Goal: Transaction & Acquisition: Book appointment/travel/reservation

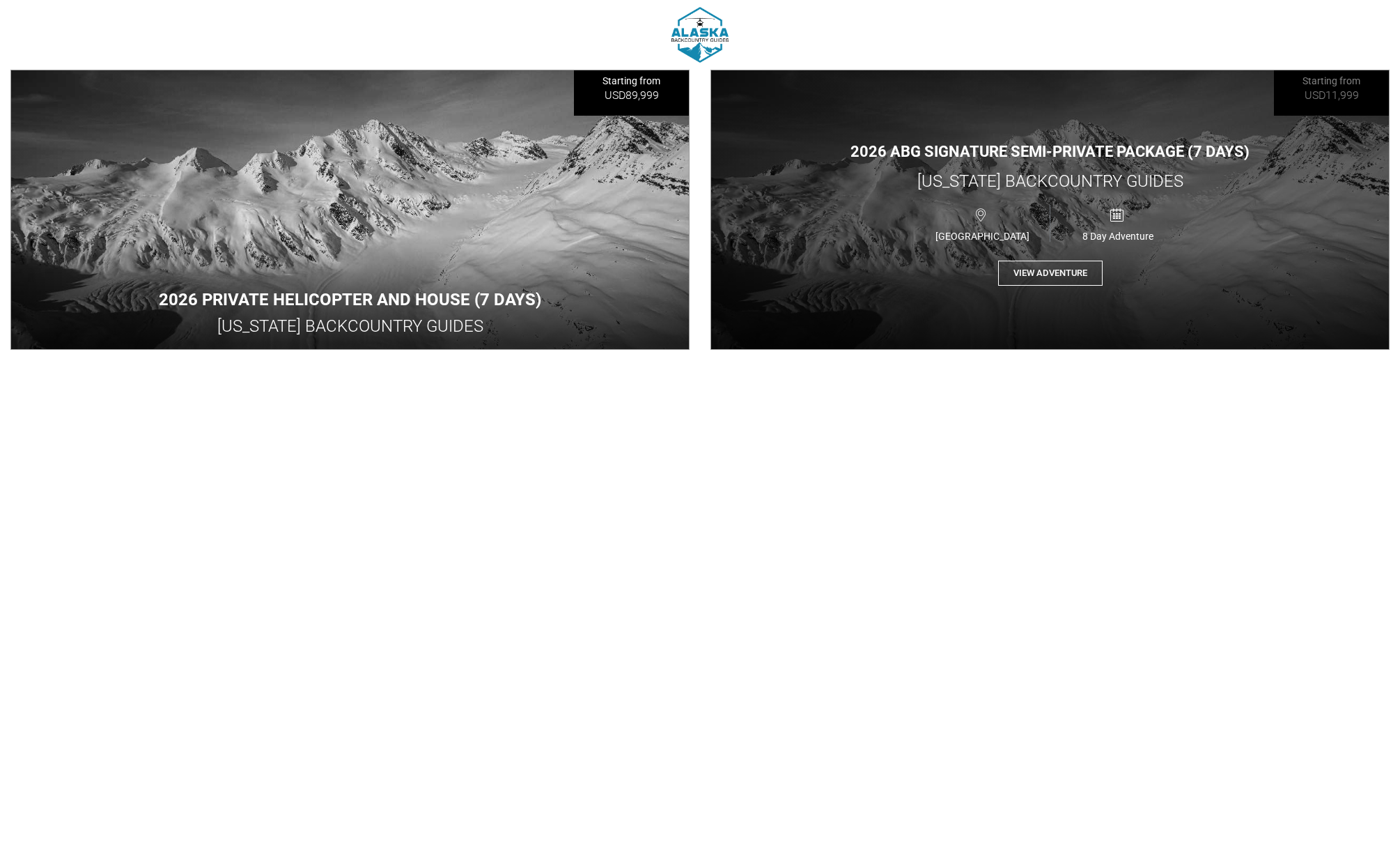
click at [1092, 268] on button "View Adventure" at bounding box center [1049, 273] width 105 height 26
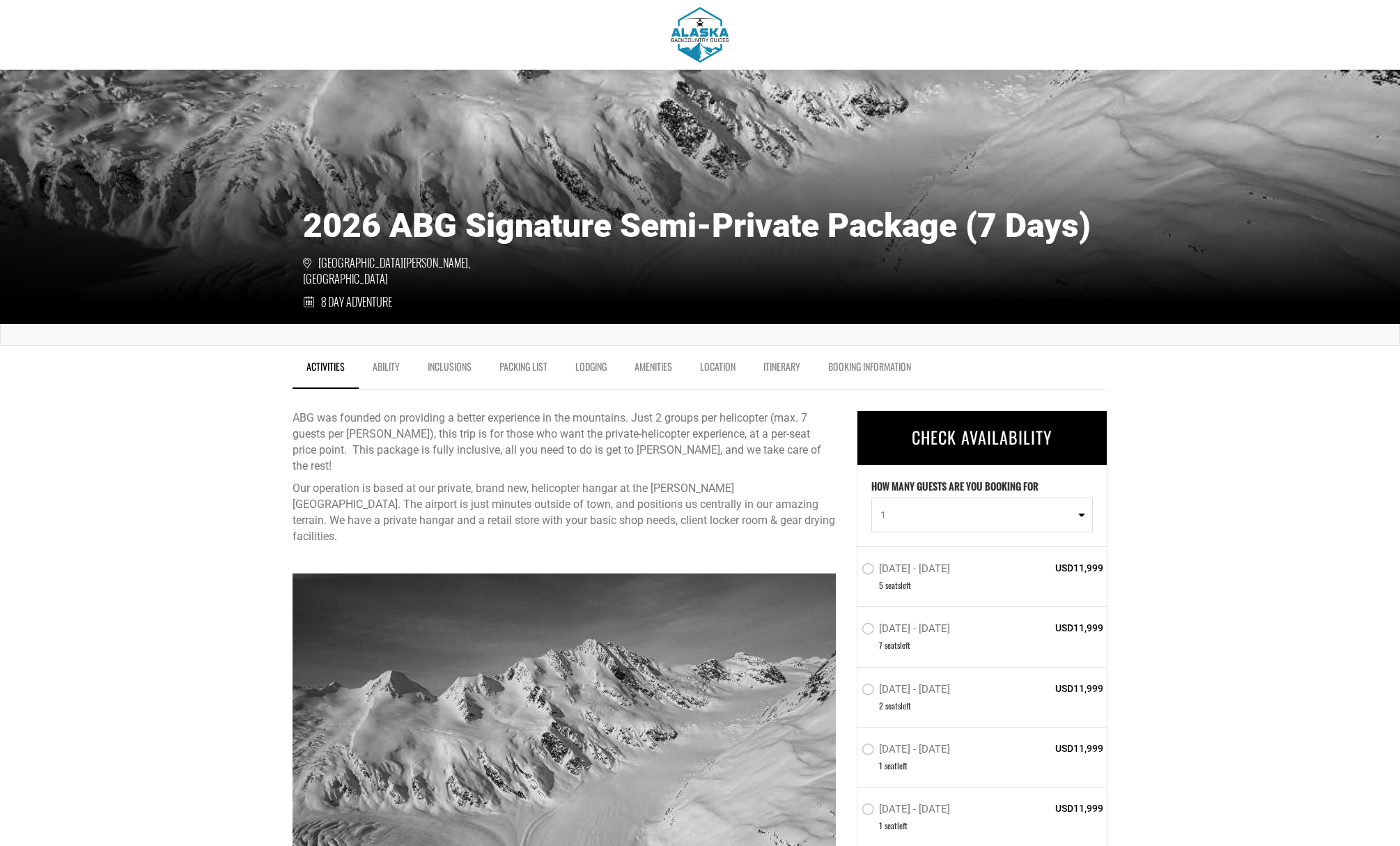
scroll to position [292, 0]
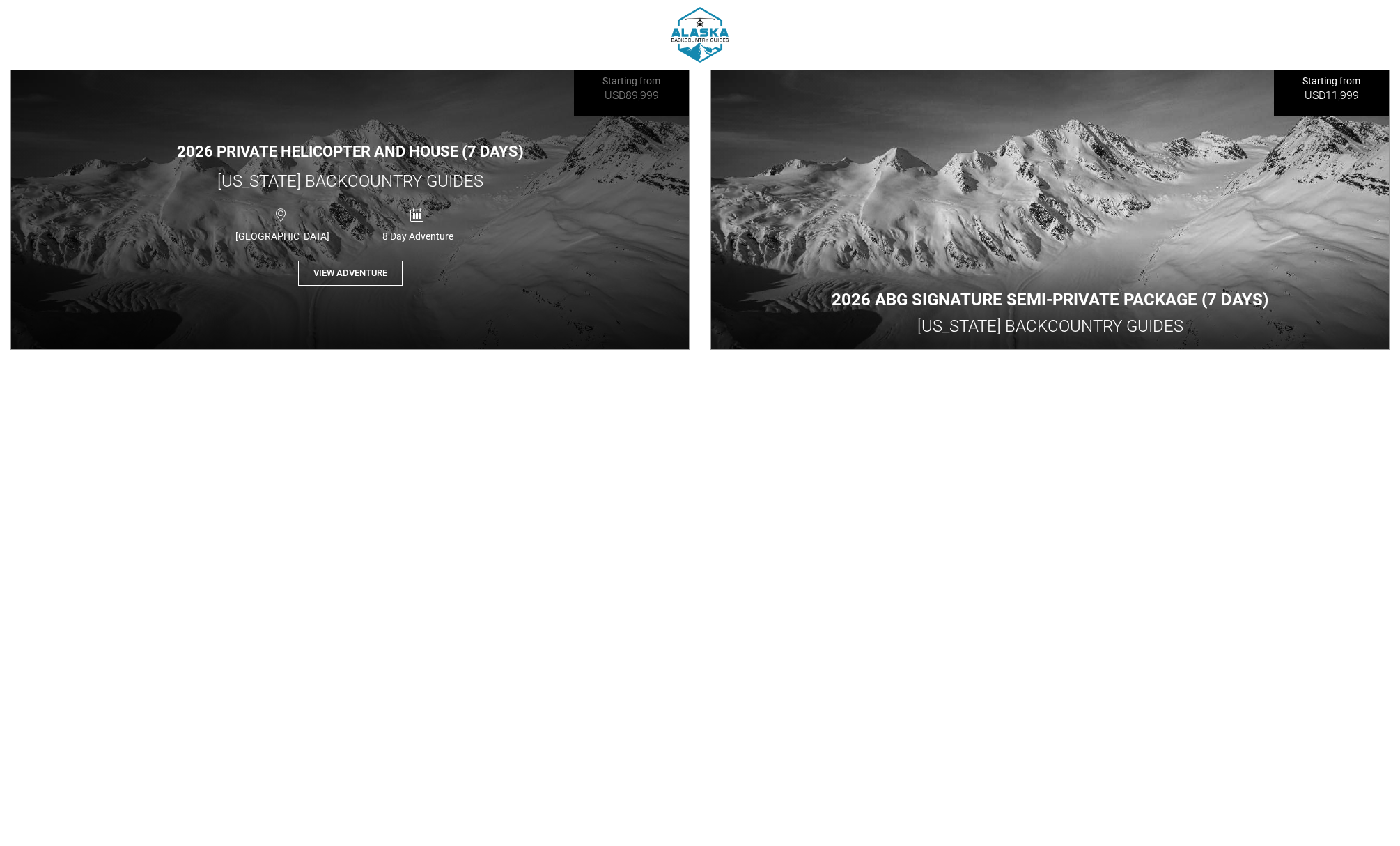
click at [369, 265] on button "View Adventure" at bounding box center [350, 273] width 105 height 26
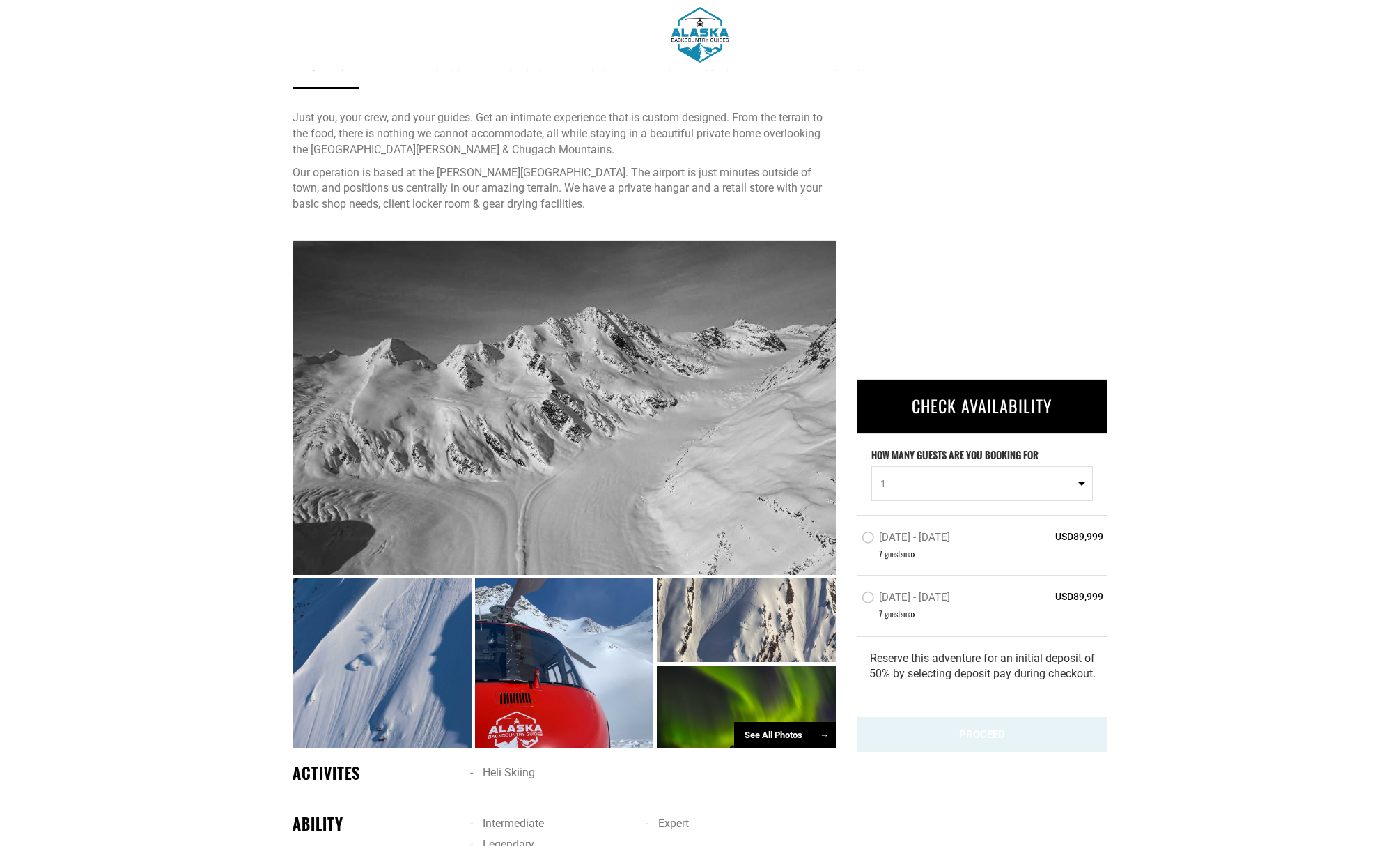
scroll to position [443, 0]
